Goal: Browse casually: Explore the website without a specific task or goal

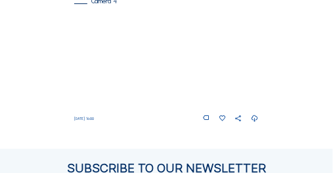
scroll to position [704, 0]
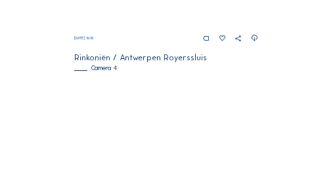
scroll to position [678, 0]
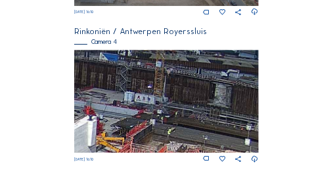
drag, startPoint x: 184, startPoint y: 64, endPoint x: 189, endPoint y: 140, distance: 76.3
click at [189, 140] on img at bounding box center [166, 102] width 184 height 104
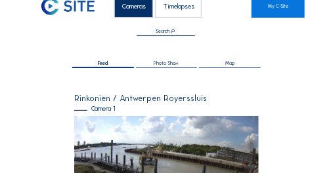
scroll to position [0, 0]
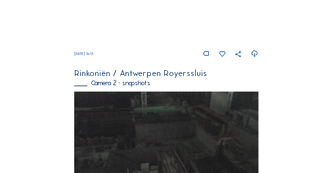
scroll to position [258, 0]
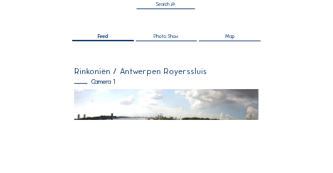
scroll to position [105, 0]
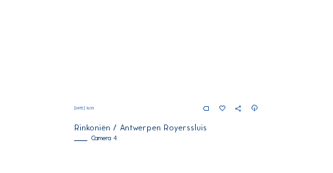
scroll to position [634, 0]
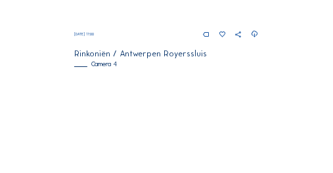
scroll to position [673, 0]
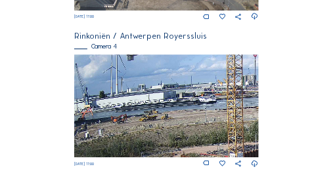
drag, startPoint x: 138, startPoint y: 99, endPoint x: 156, endPoint y: 140, distance: 44.4
click at [156, 140] on img at bounding box center [166, 106] width 184 height 104
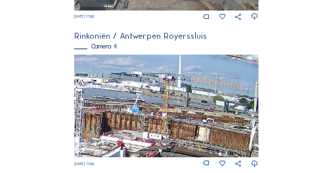
drag, startPoint x: 224, startPoint y: 75, endPoint x: 197, endPoint y: 132, distance: 62.8
click at [197, 132] on img at bounding box center [166, 106] width 184 height 104
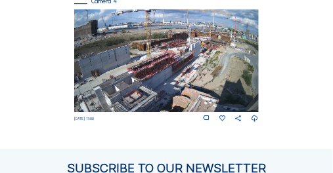
scroll to position [722, 0]
